Goal: Obtain resource: Download file/media

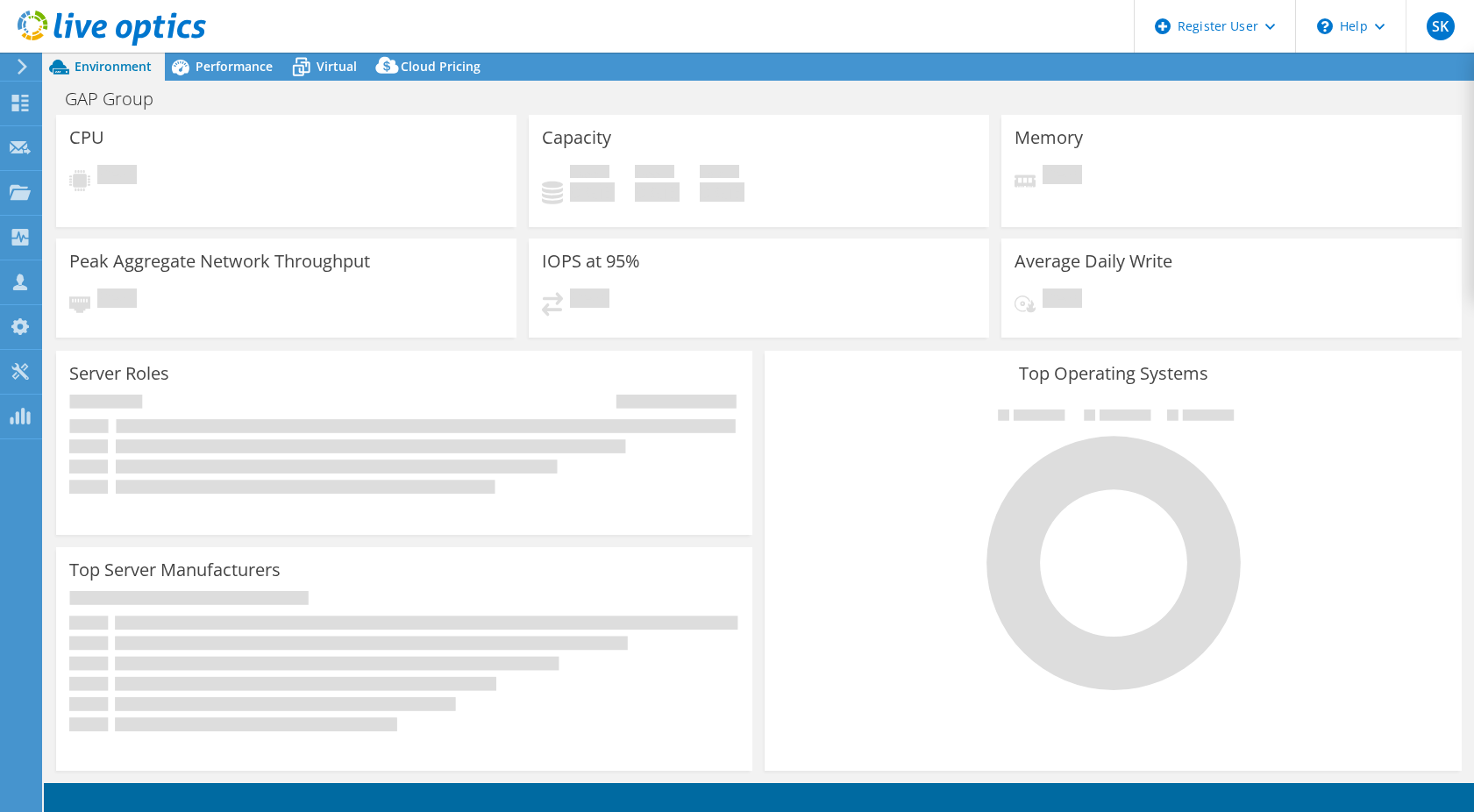
select select "USD"
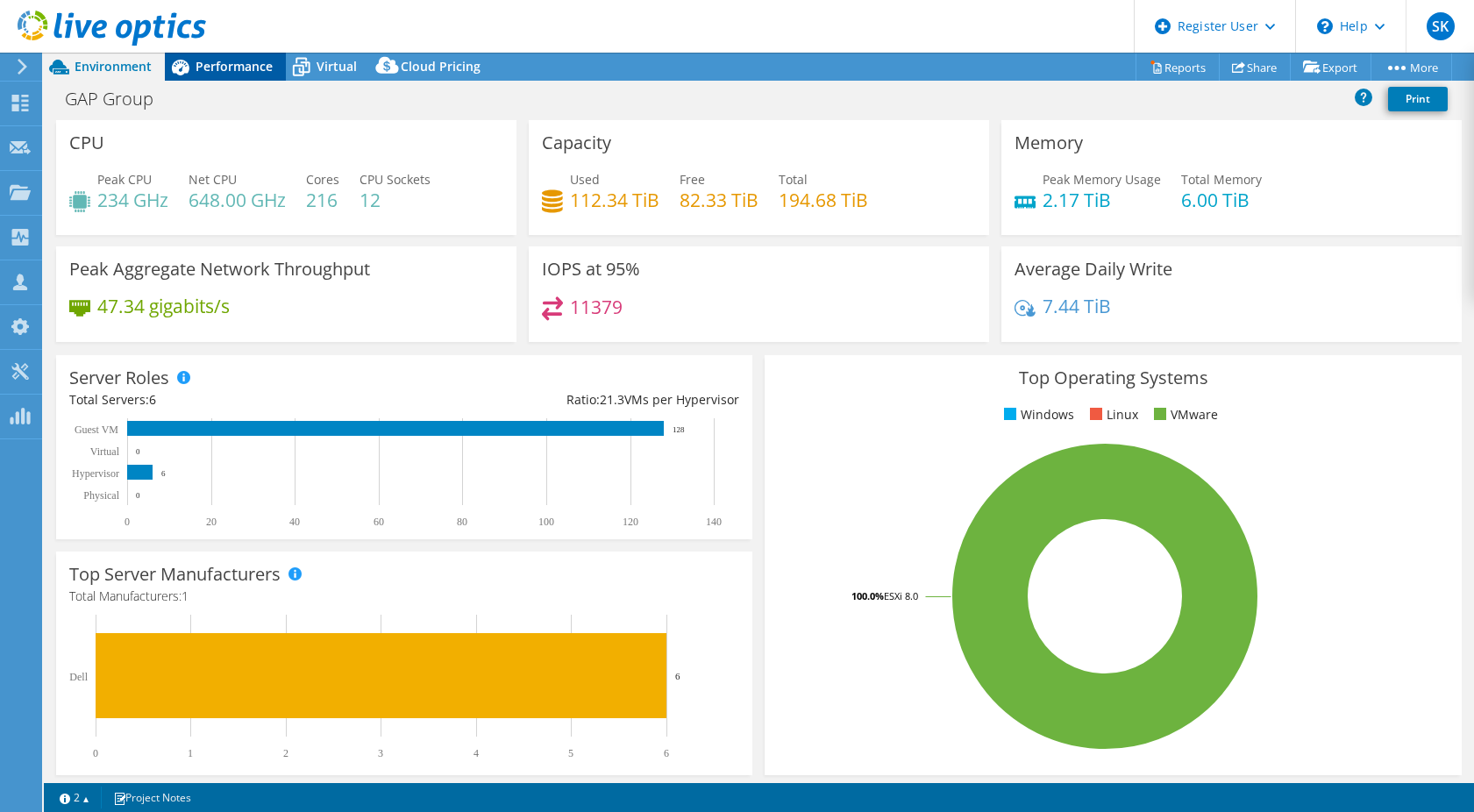
click at [257, 76] on div "Performance" at bounding box center [225, 66] width 121 height 28
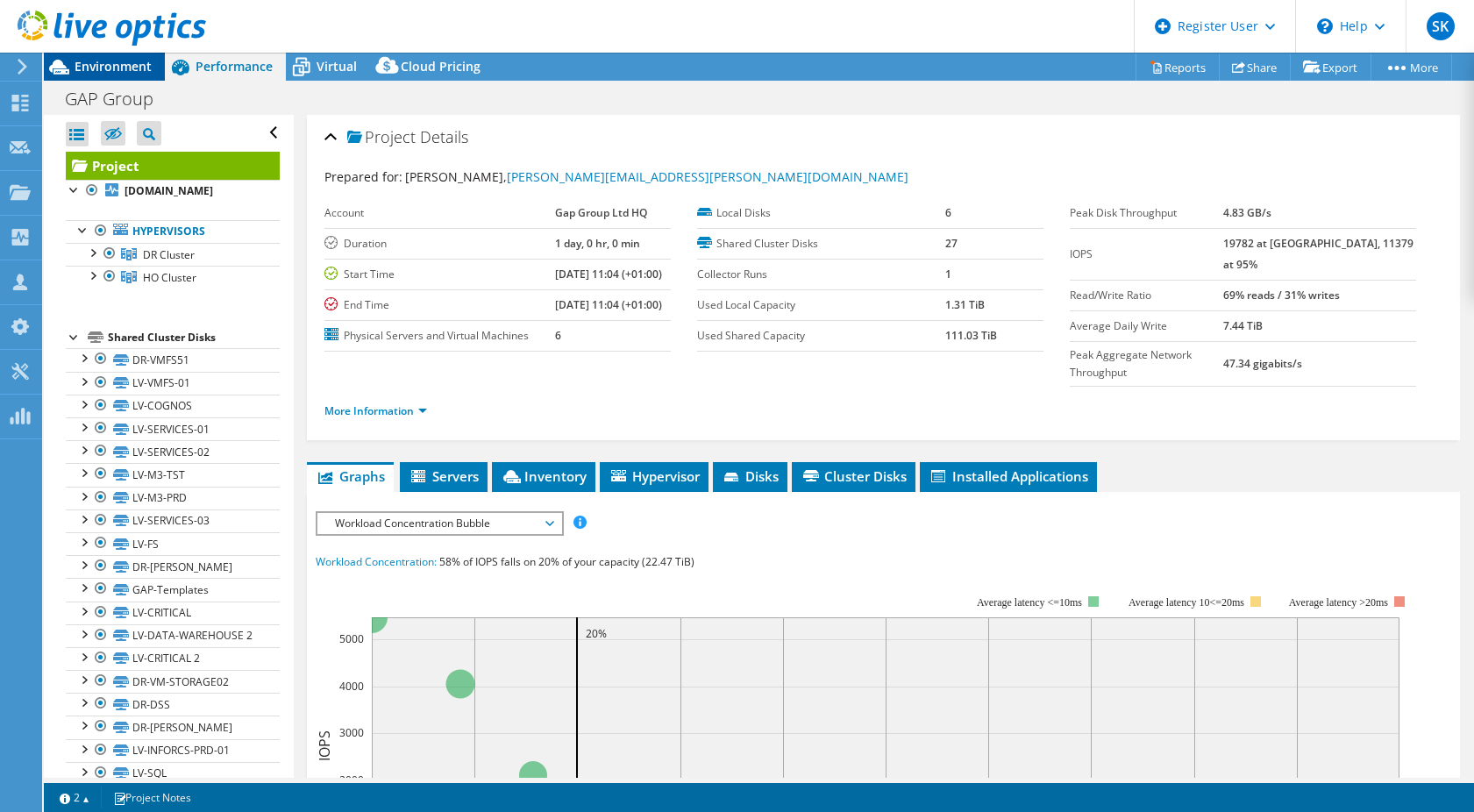
click at [133, 75] on div "Environment" at bounding box center [104, 66] width 121 height 28
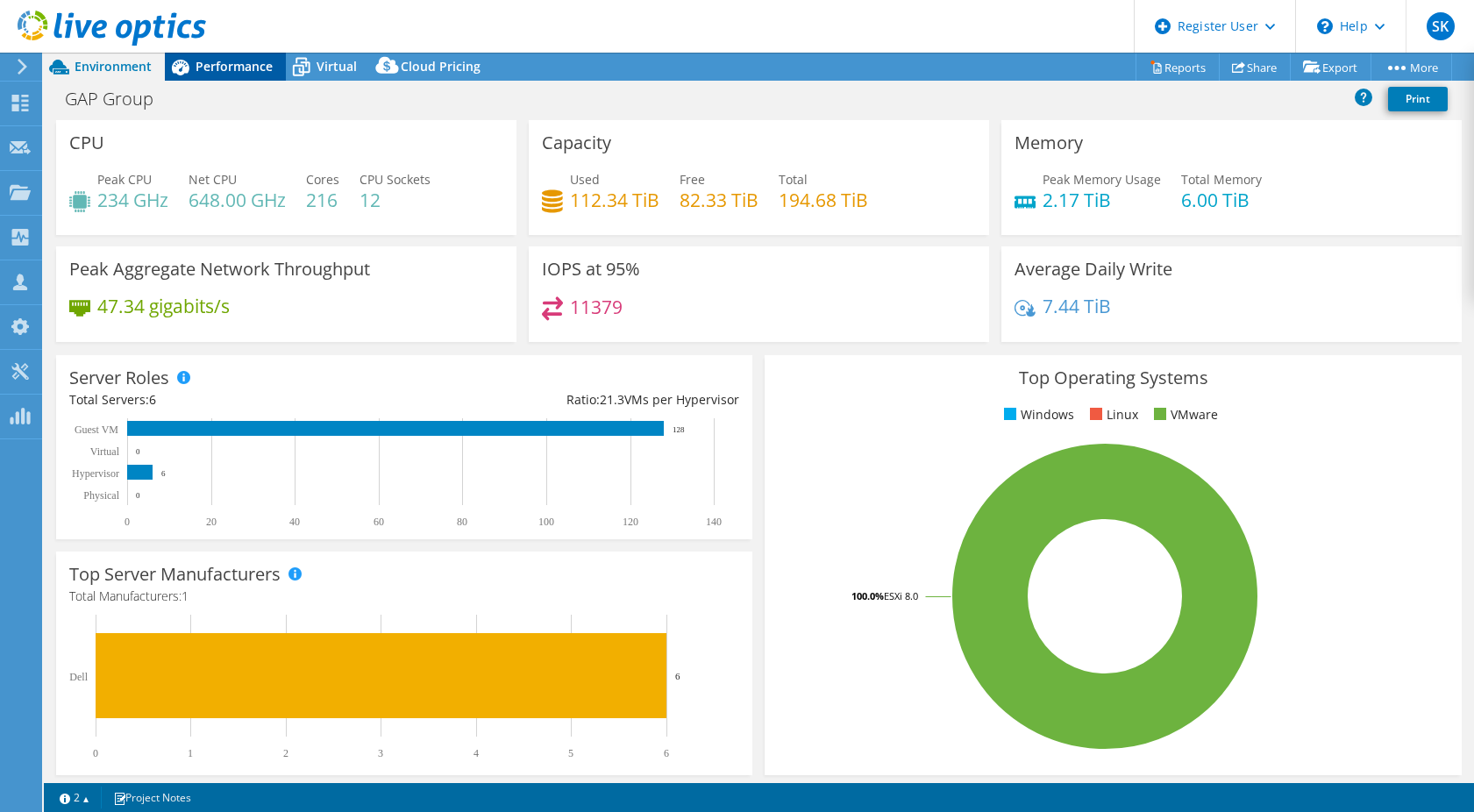
click at [223, 63] on span "Performance" at bounding box center [235, 66] width 78 height 16
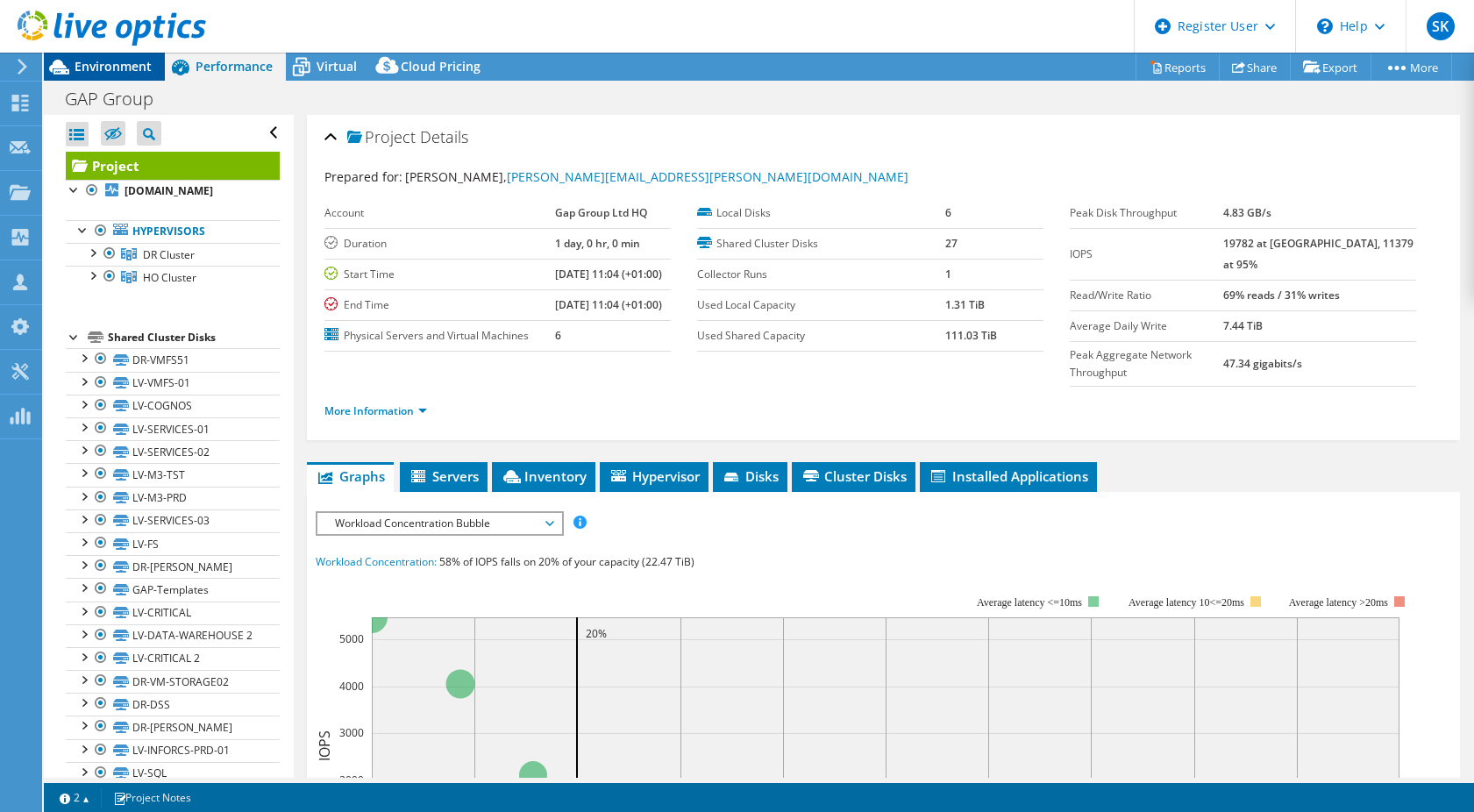
click at [116, 64] on span "Environment" at bounding box center [114, 66] width 78 height 16
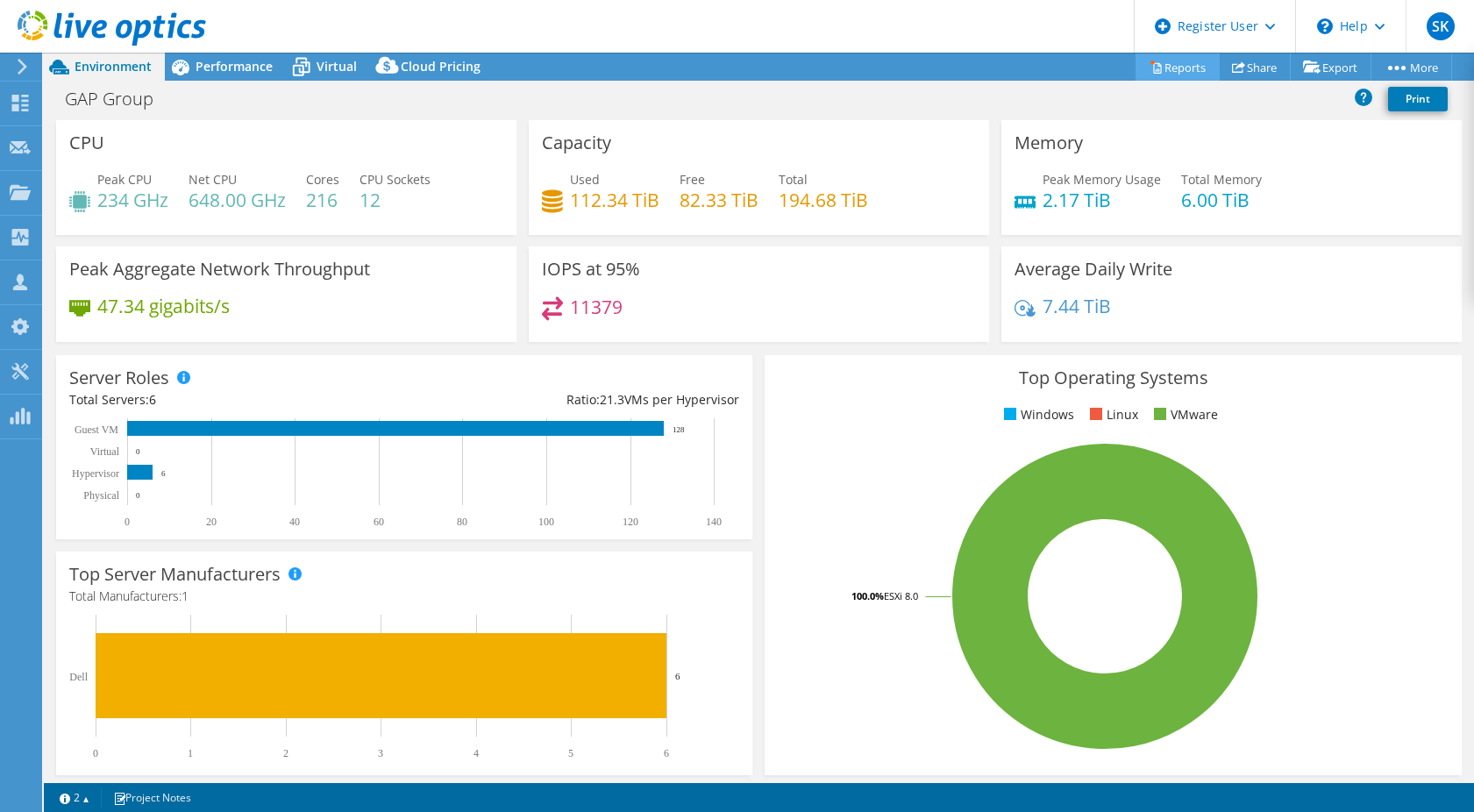
click at [1169, 65] on link "Reports" at bounding box center [1177, 67] width 84 height 27
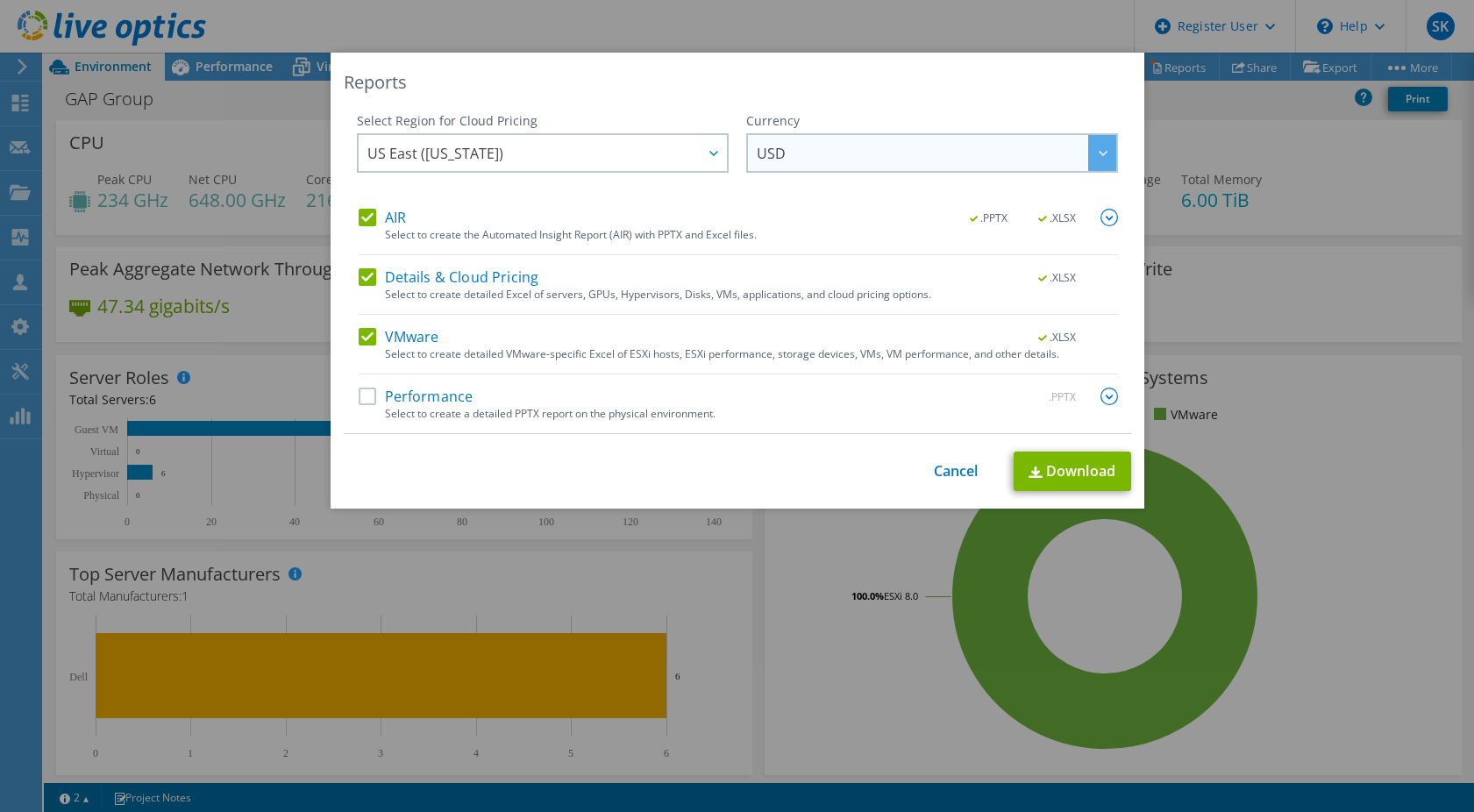
click at [850, 155] on span "USD" at bounding box center [936, 152] width 359 height 36
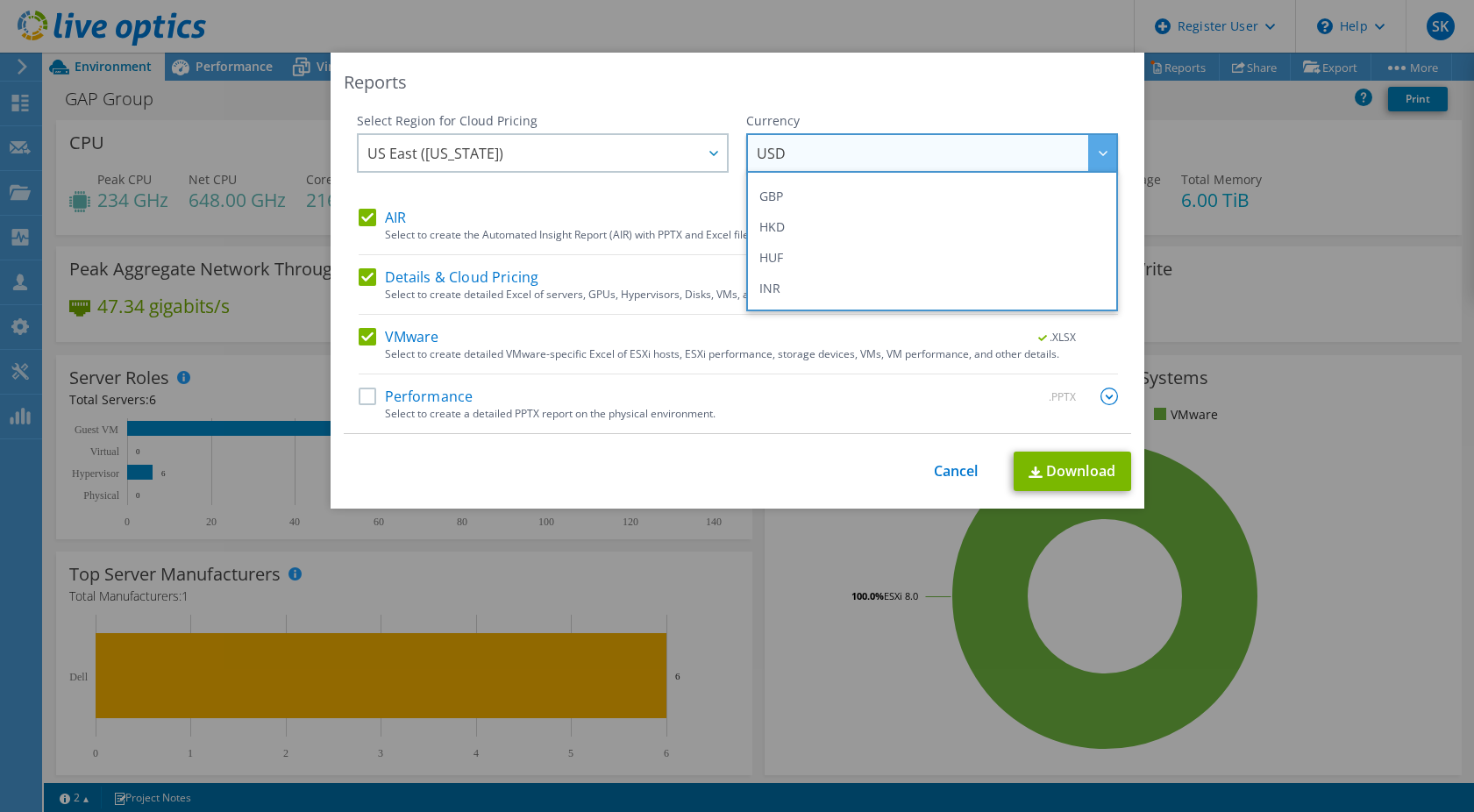
scroll to position [183, 0]
click at [877, 286] on li "GBP" at bounding box center [932, 283] width 363 height 31
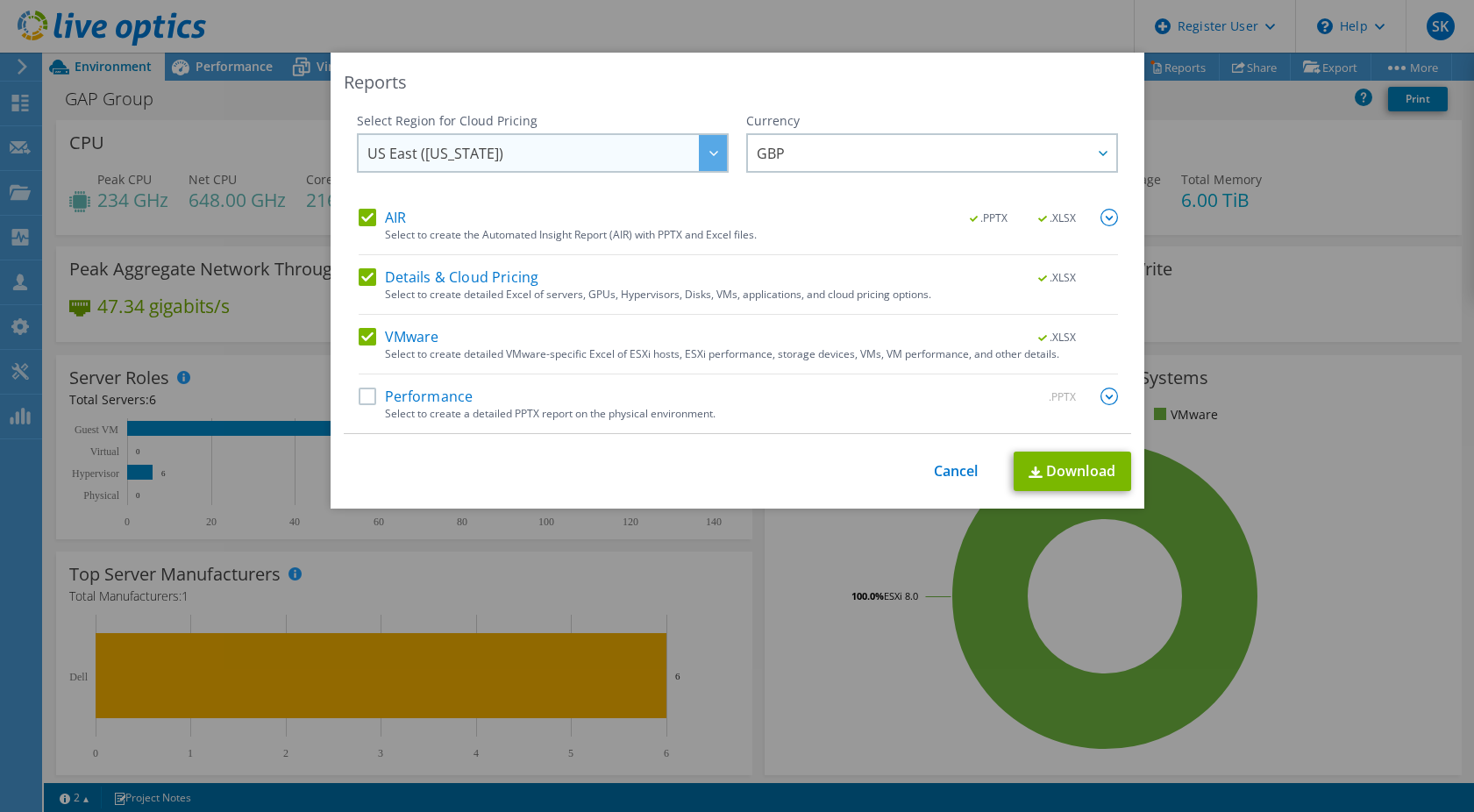
click at [421, 142] on span "US East ([US_STATE])" at bounding box center [547, 152] width 359 height 36
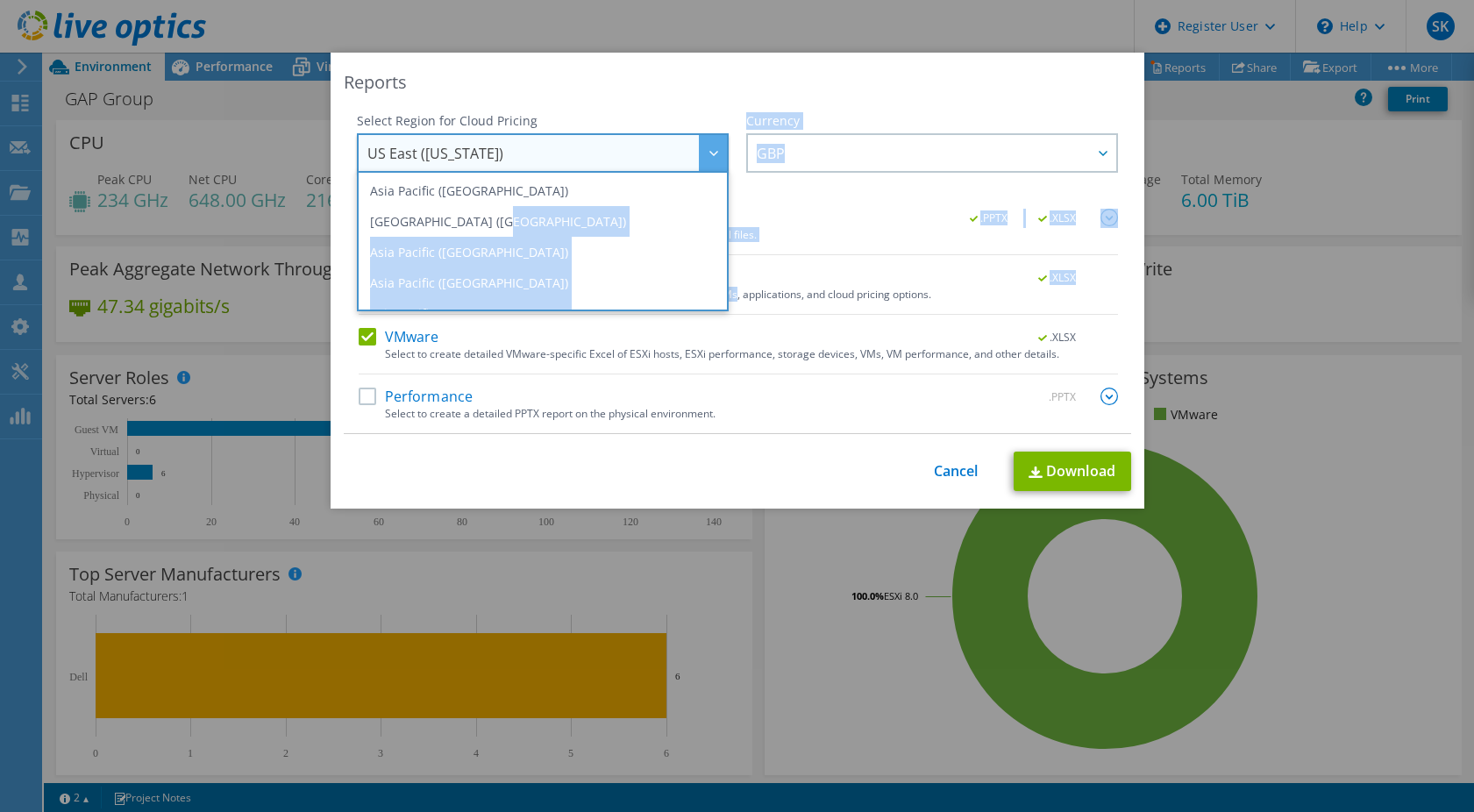
drag, startPoint x: 720, startPoint y: 209, endPoint x: 729, endPoint y: 293, distance: 84.5
click at [729, 293] on div "Select Region for Cloud Pricing Asia Pacific ([GEOGRAPHIC_DATA]) [GEOGRAPHIC_DA…" at bounding box center [737, 274] width 787 height 322
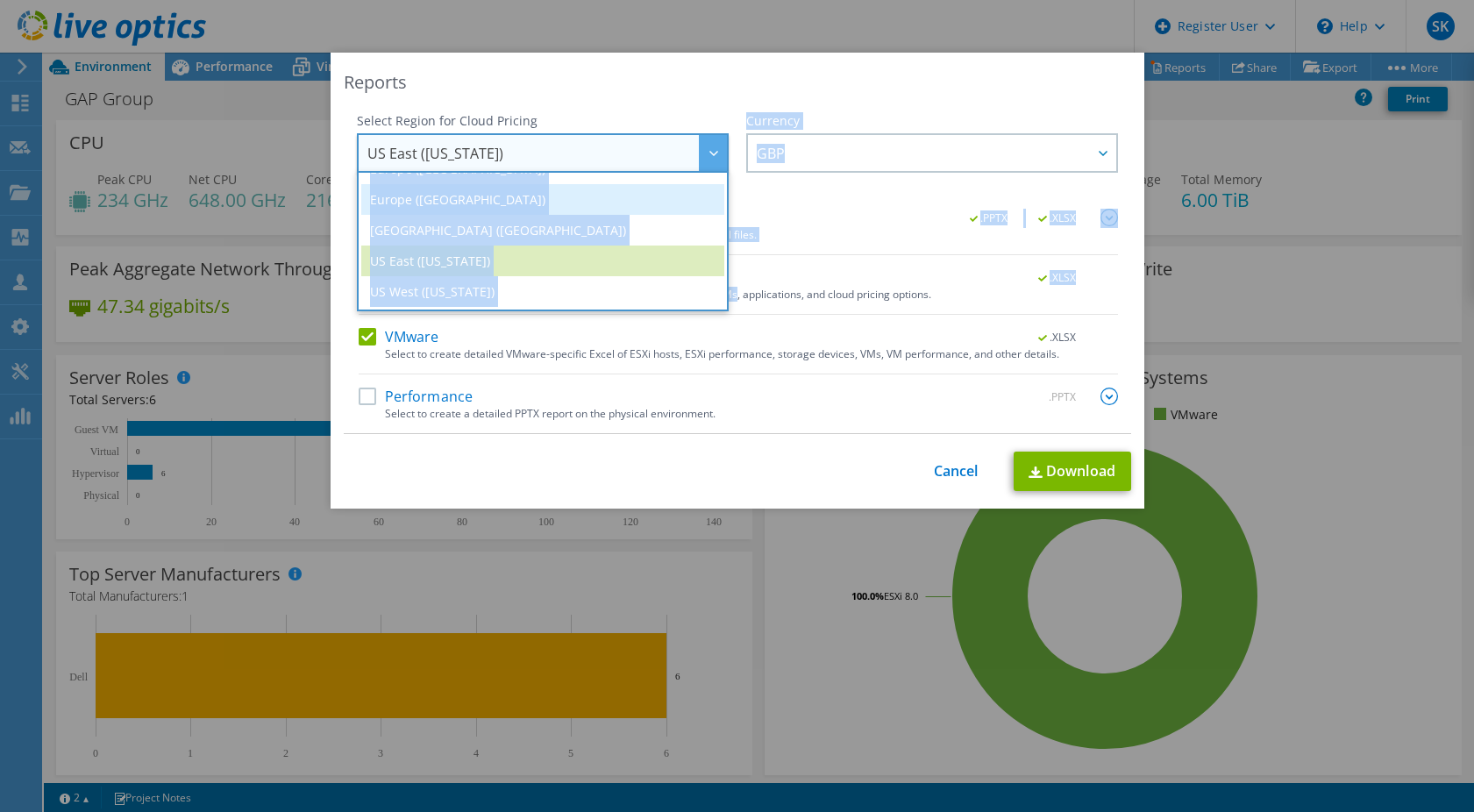
click at [524, 211] on li "Europe ([GEOGRAPHIC_DATA])" at bounding box center [542, 200] width 363 height 31
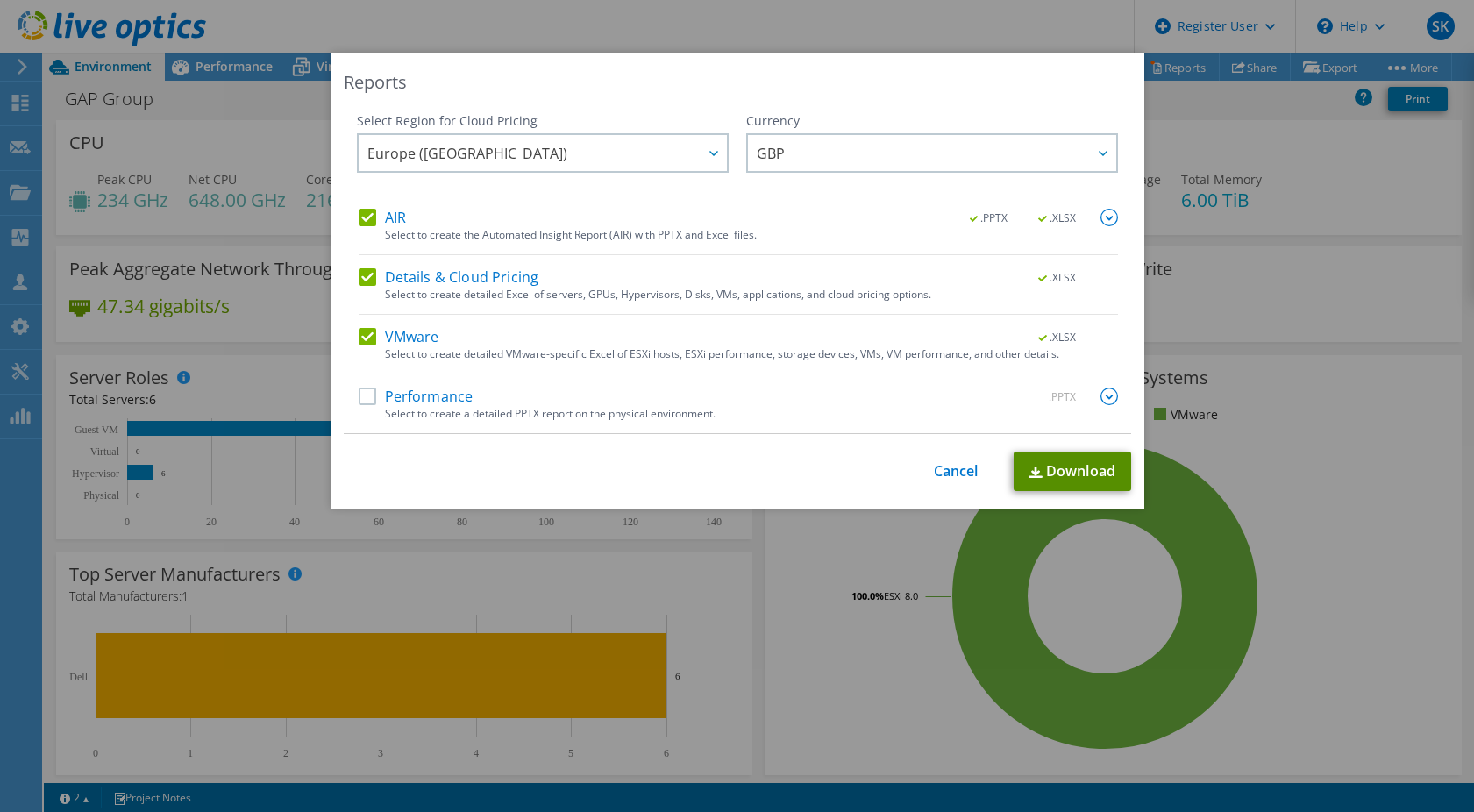
click at [1056, 469] on link "Download" at bounding box center [1072, 471] width 117 height 40
click at [974, 470] on div "This process may take a while, please wait... Cancel Download" at bounding box center [737, 471] width 787 height 40
click at [937, 480] on div "This process may take a while, please wait... Cancel Download" at bounding box center [737, 471] width 787 height 40
click at [943, 471] on link "Cancel" at bounding box center [956, 471] width 45 height 16
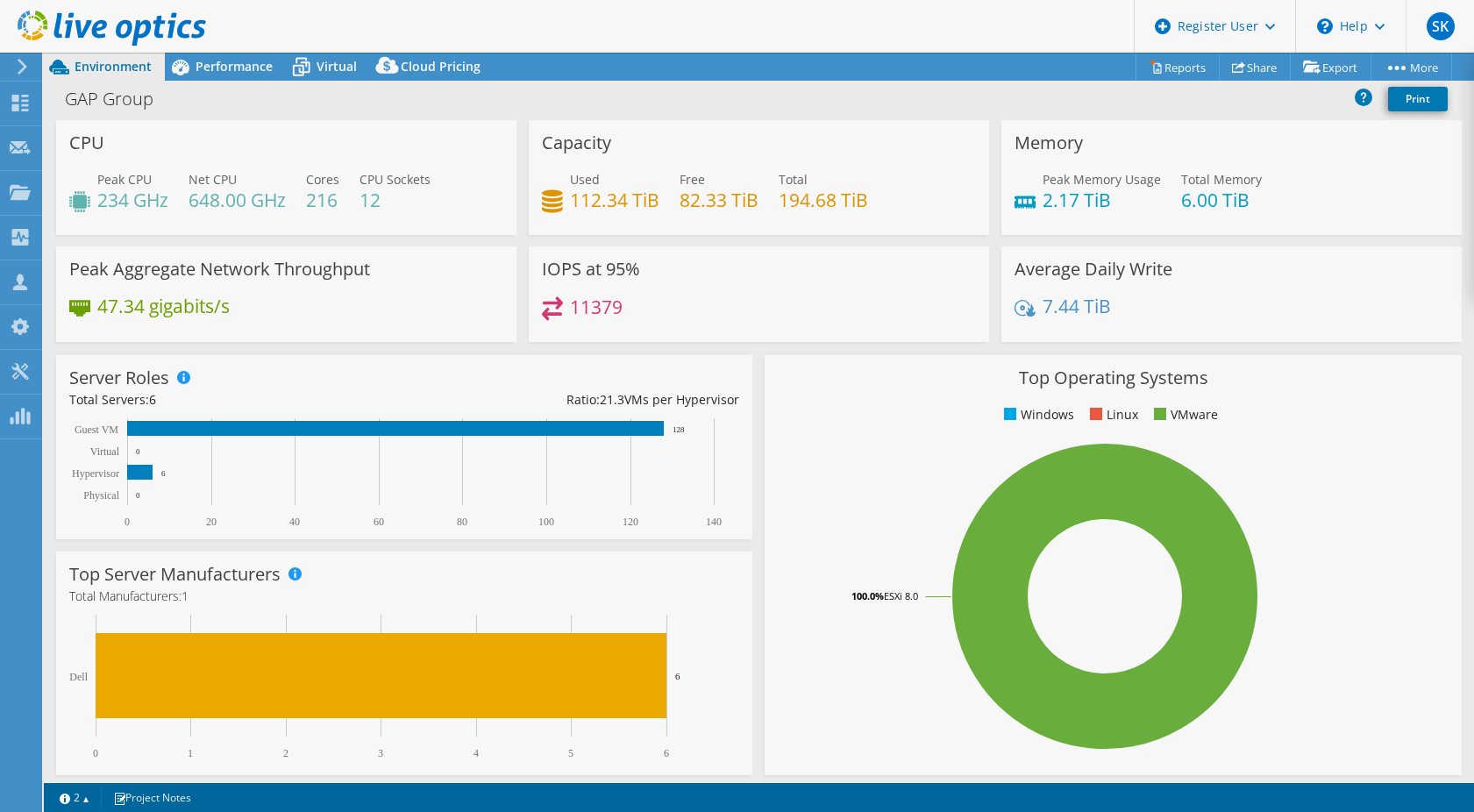
click at [247, 71] on span "Performance" at bounding box center [235, 66] width 78 height 16
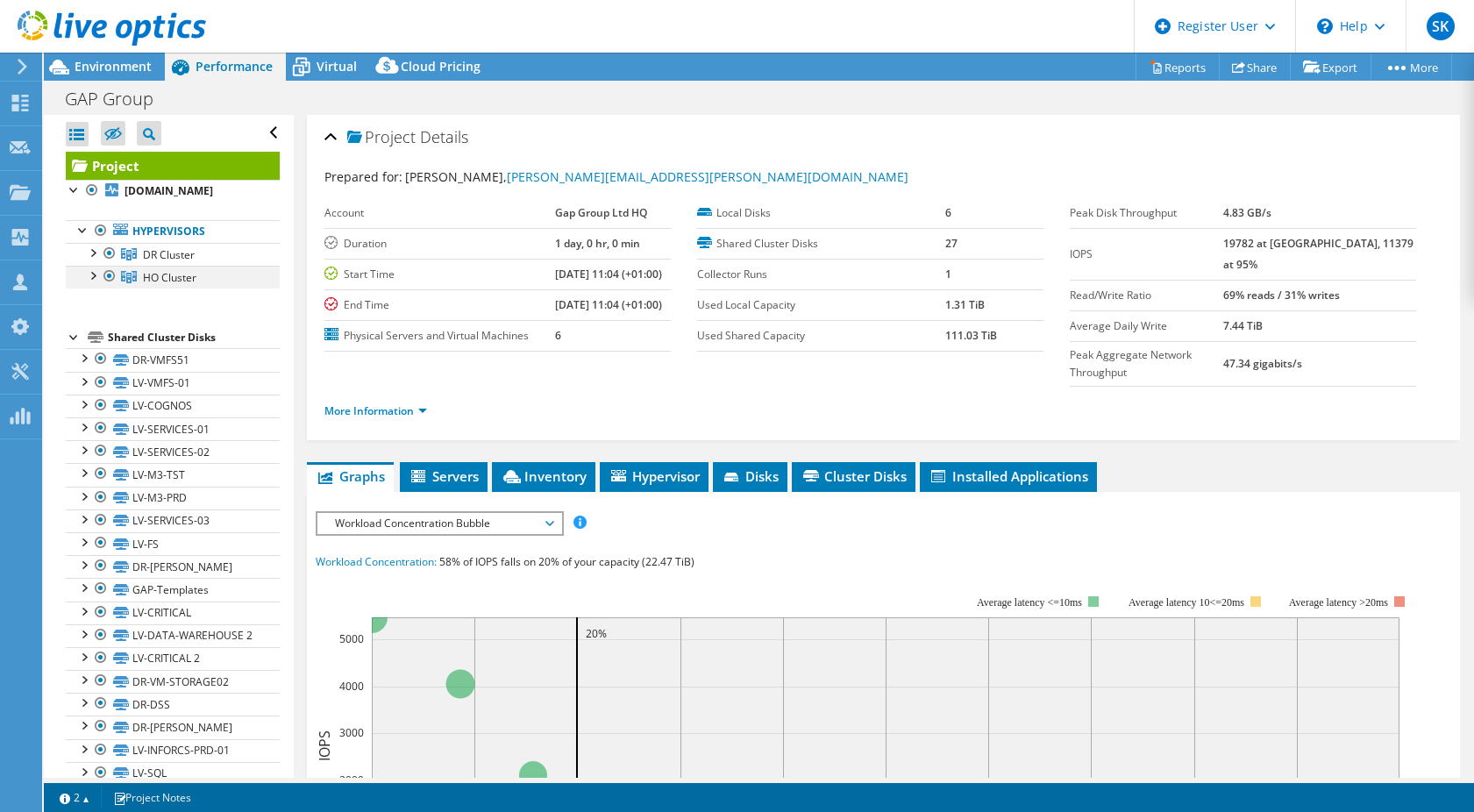
click at [90, 283] on div at bounding box center [92, 275] width 17 height 17
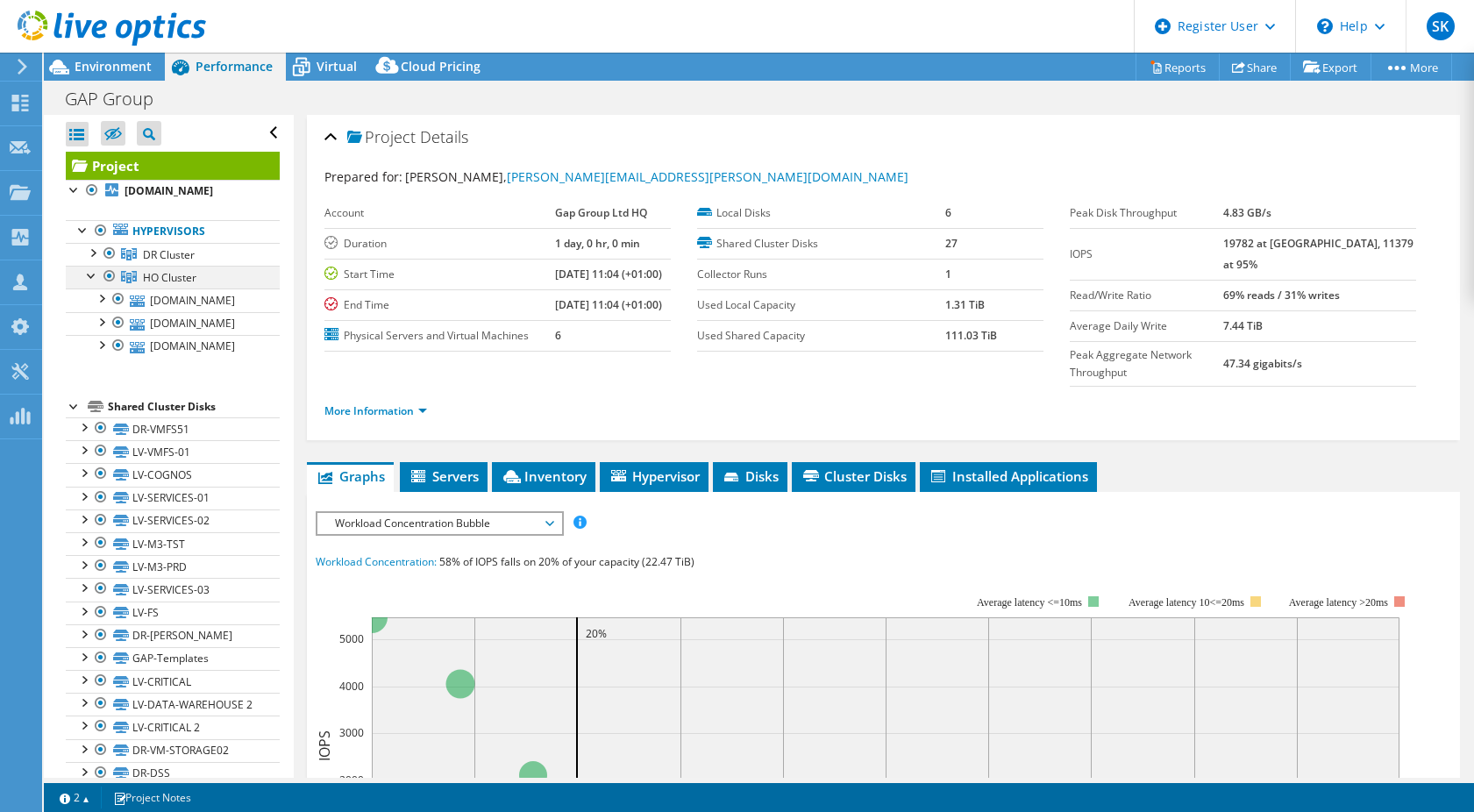
click at [90, 283] on div at bounding box center [92, 275] width 17 height 17
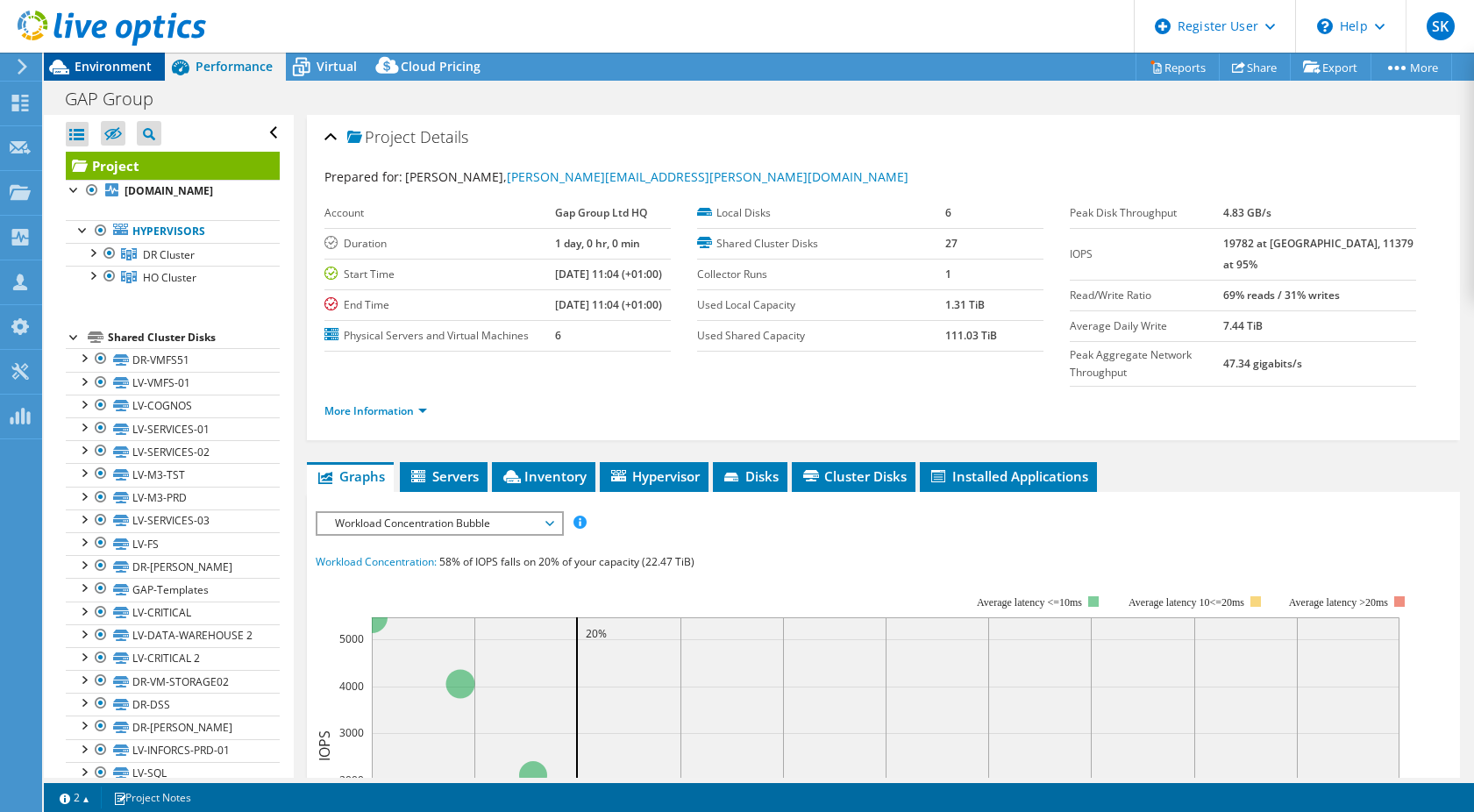
click at [120, 59] on span "Environment" at bounding box center [114, 66] width 78 height 16
